Goal: Task Accomplishment & Management: Manage account settings

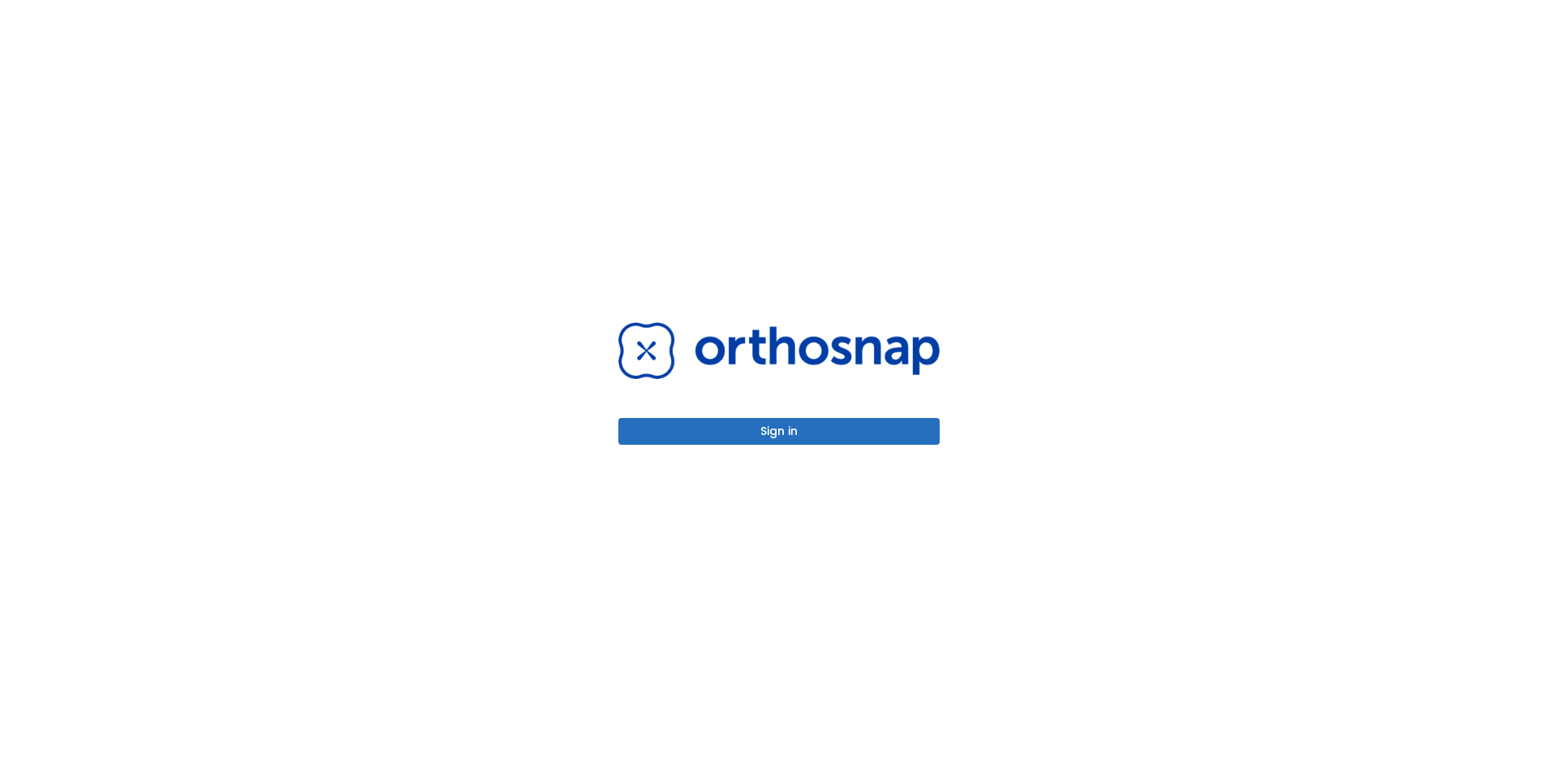
click at [732, 428] on button "Sign in" at bounding box center [778, 431] width 321 height 27
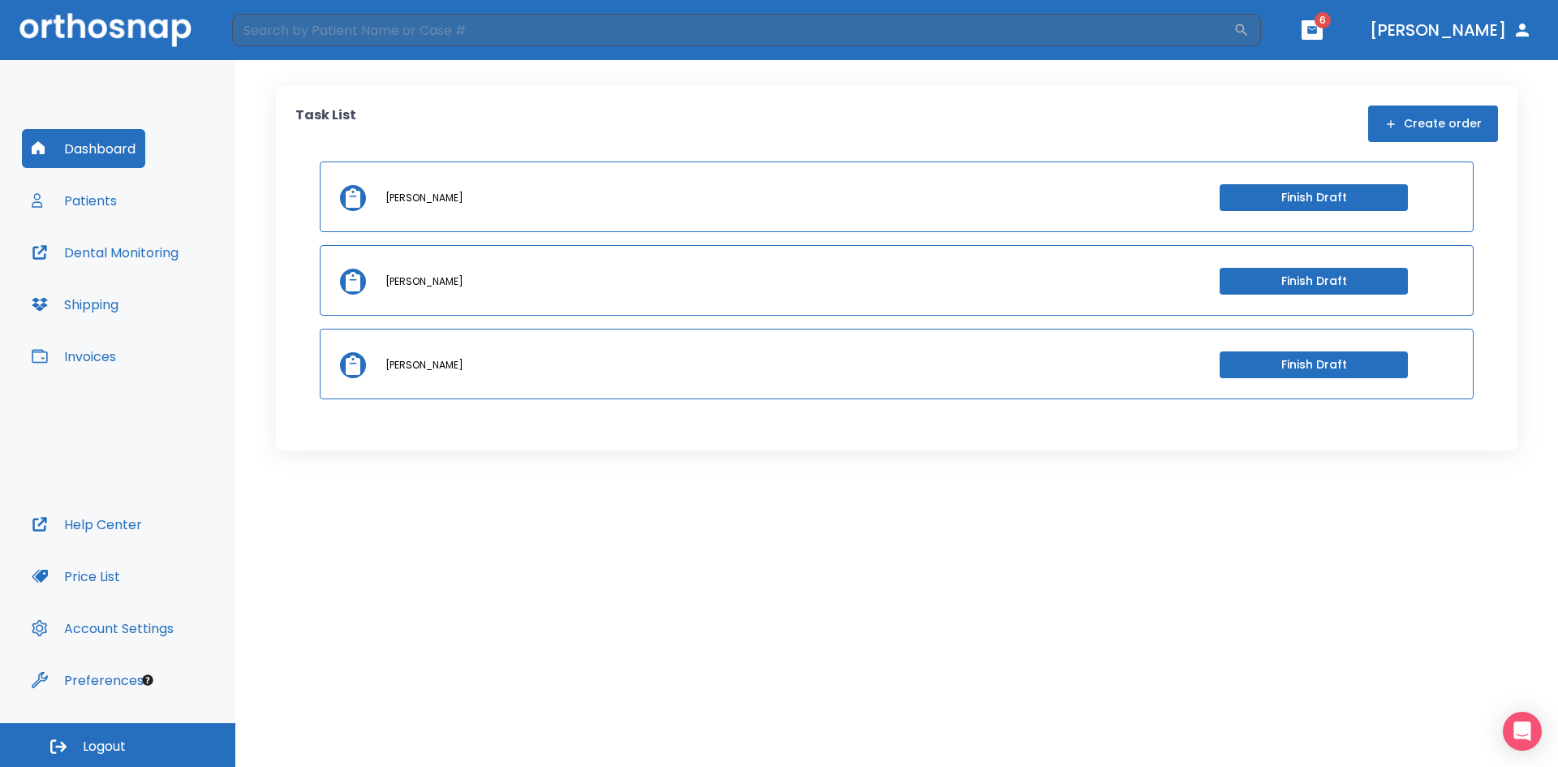
click at [66, 201] on button "Patients" at bounding box center [74, 200] width 105 height 39
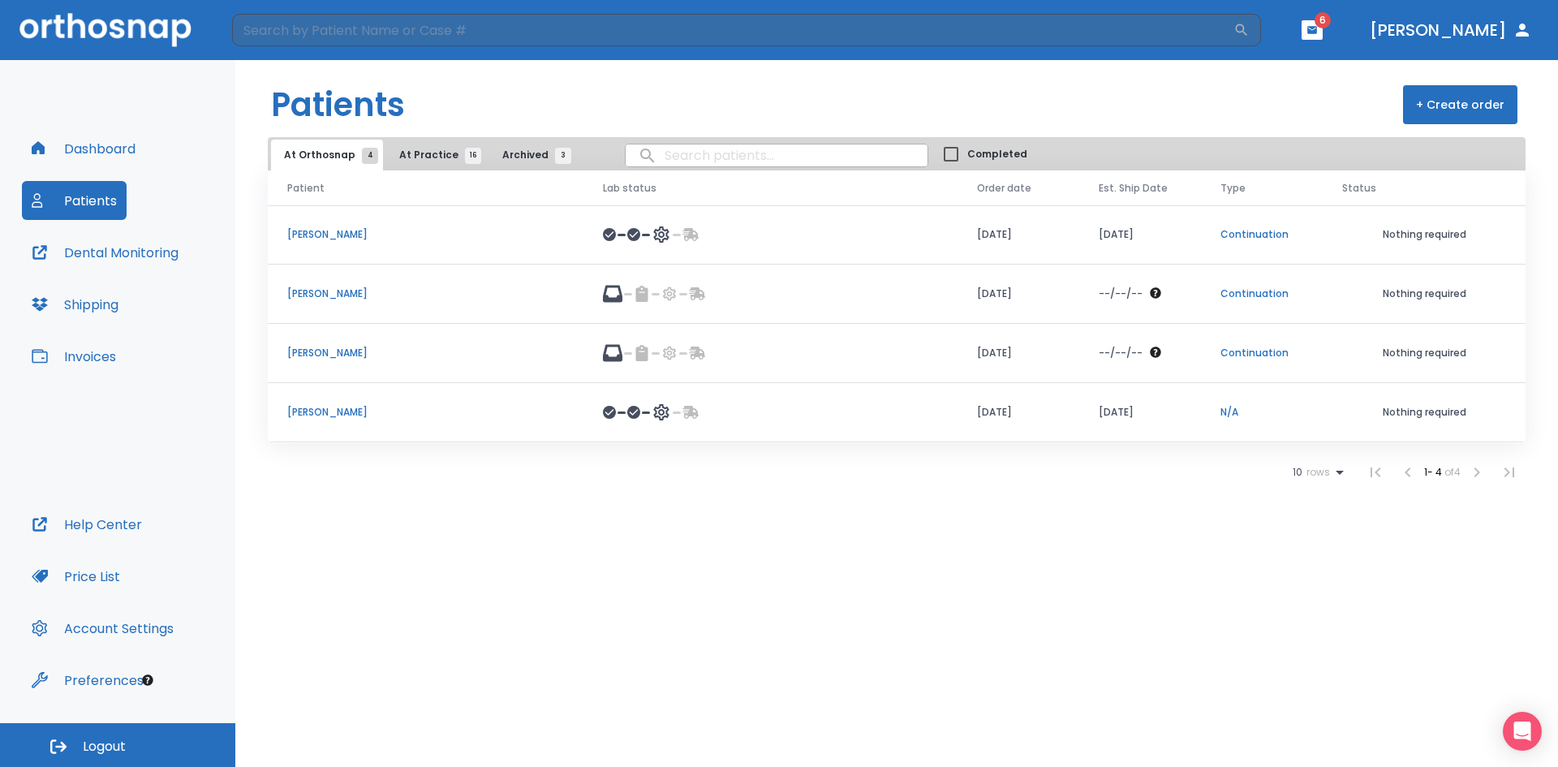
click at [333, 239] on p "Cheryl Szczublewski" at bounding box center [425, 234] width 277 height 15
